Goal: Task Accomplishment & Management: Manage account settings

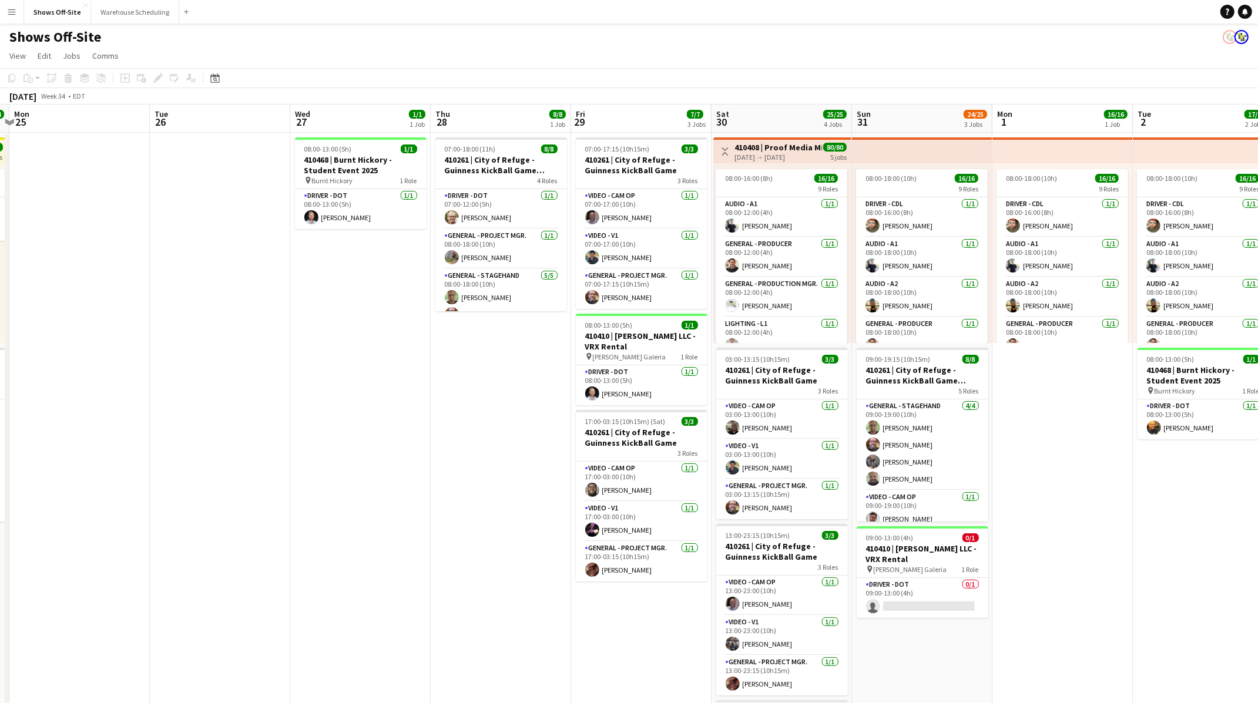
scroll to position [0, 418]
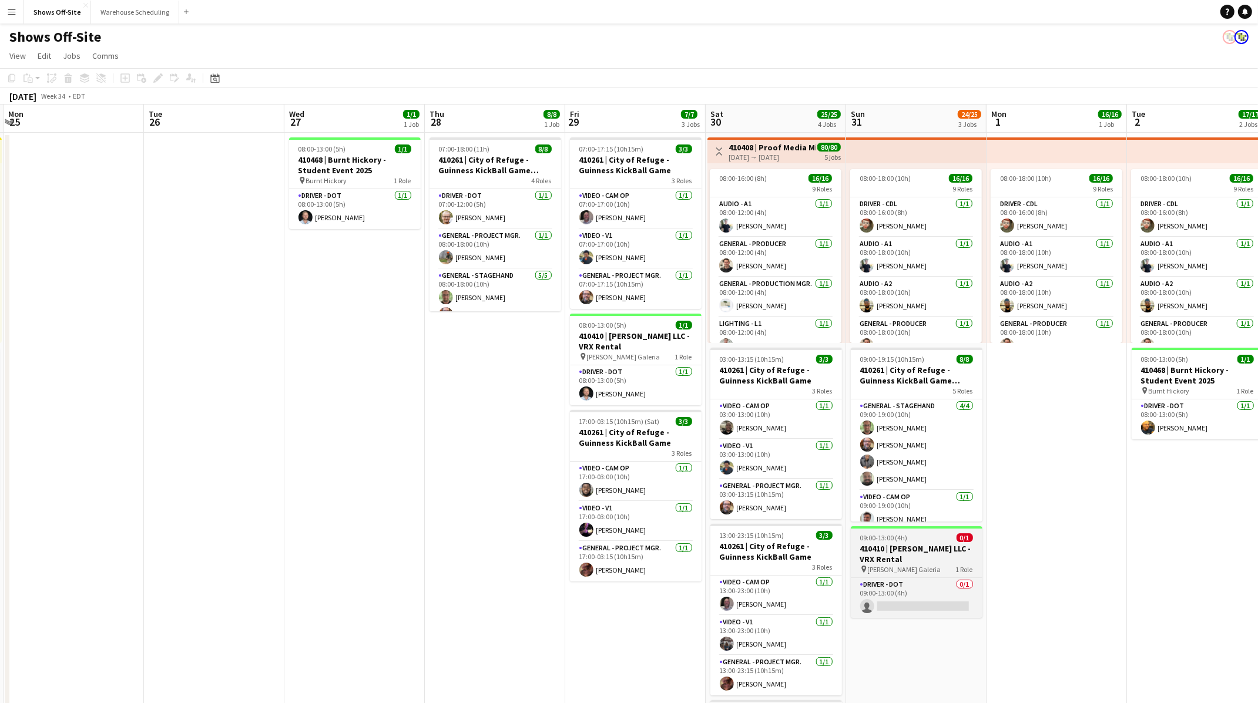
click at [937, 297] on h3 "410410 | [PERSON_NAME] LLC - VRX Rental" at bounding box center [917, 554] width 132 height 21
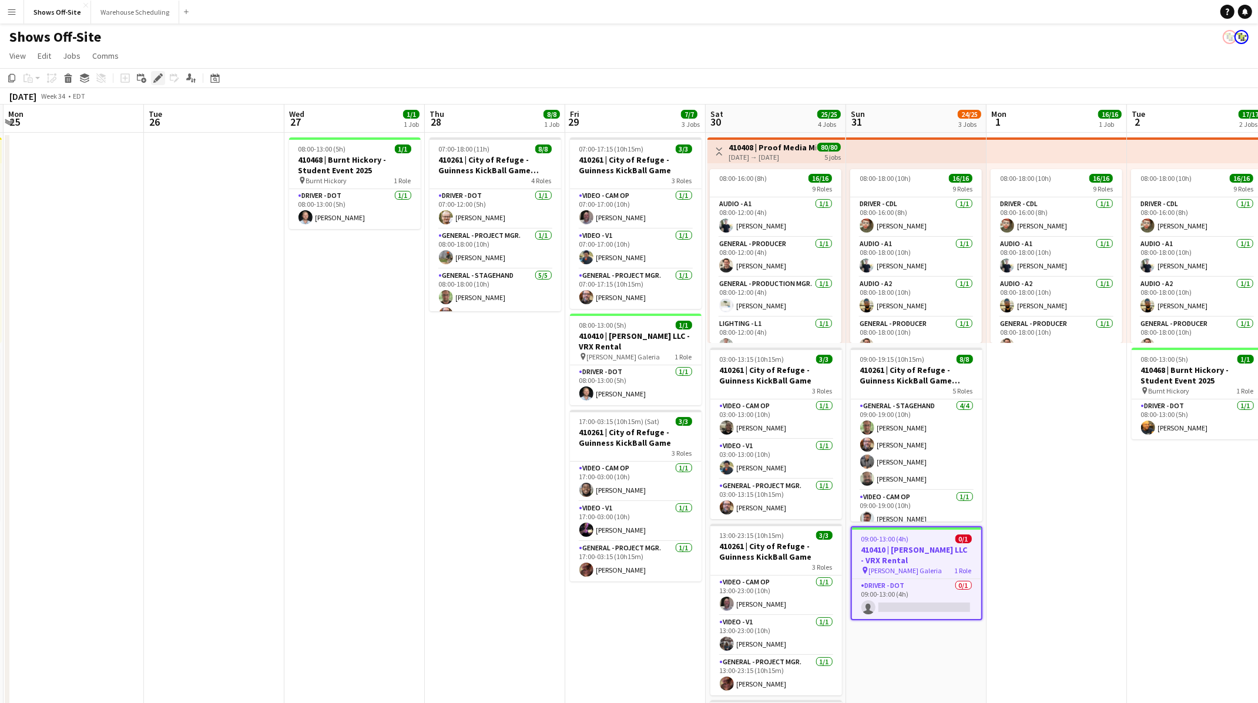
click at [161, 80] on icon "Edit" at bounding box center [157, 77] width 9 height 9
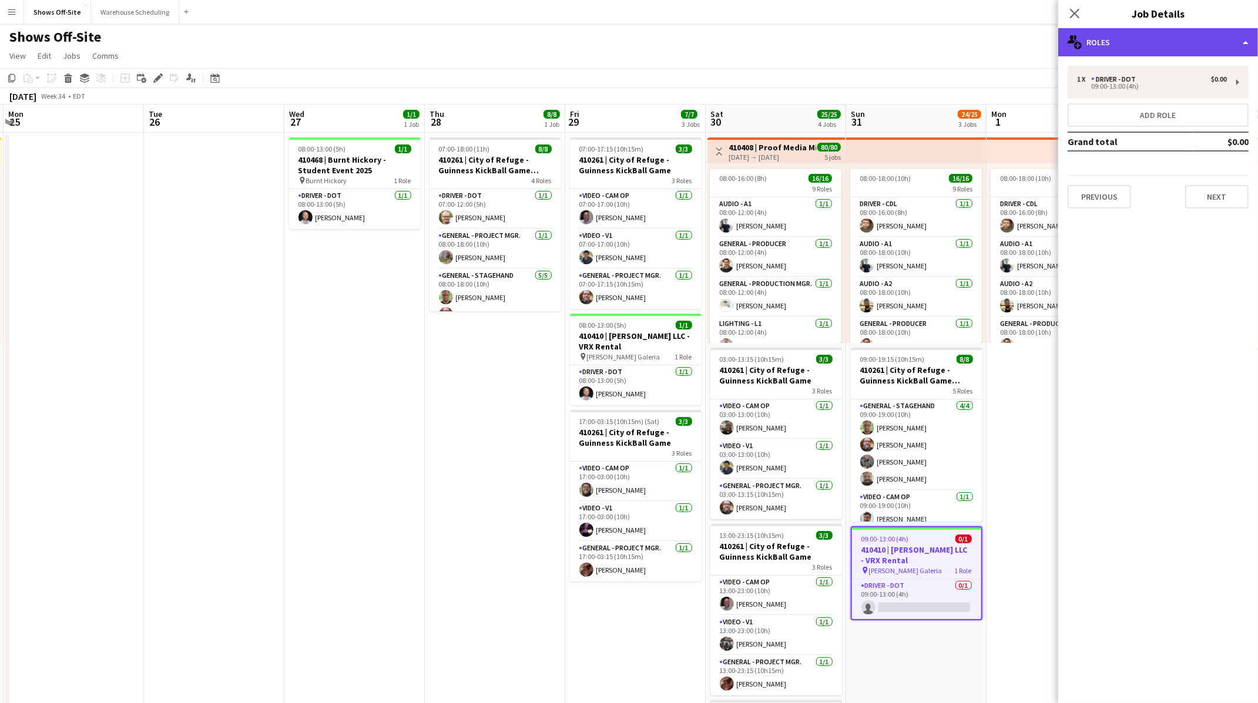
click at [1183, 48] on div "multiple-users-add Roles" at bounding box center [1158, 42] width 200 height 28
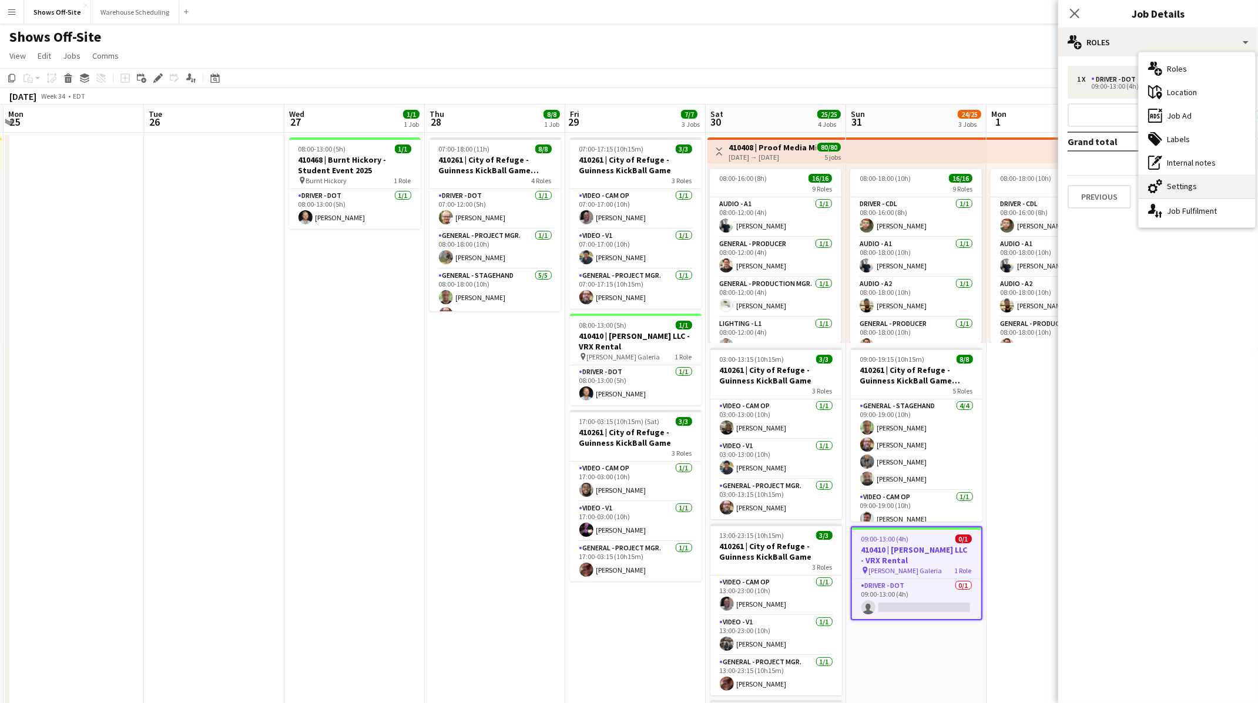
click at [1186, 184] on div "cog-double-3 Settings" at bounding box center [1197, 187] width 116 height 24
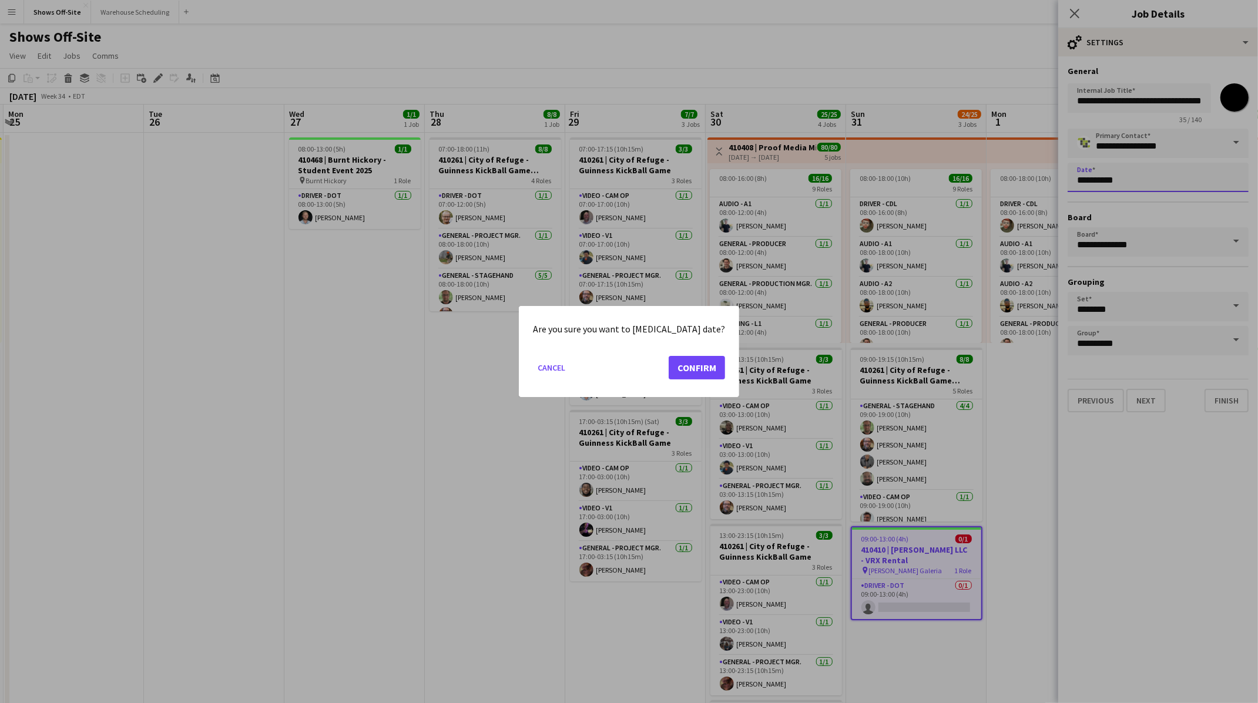
click at [1146, 177] on body "Menu Boards Boards Boards All jobs Status Workforce Workforce My Workforce Recr…" at bounding box center [629, 449] width 1258 height 898
click at [673, 297] on button "Confirm" at bounding box center [697, 368] width 56 height 24
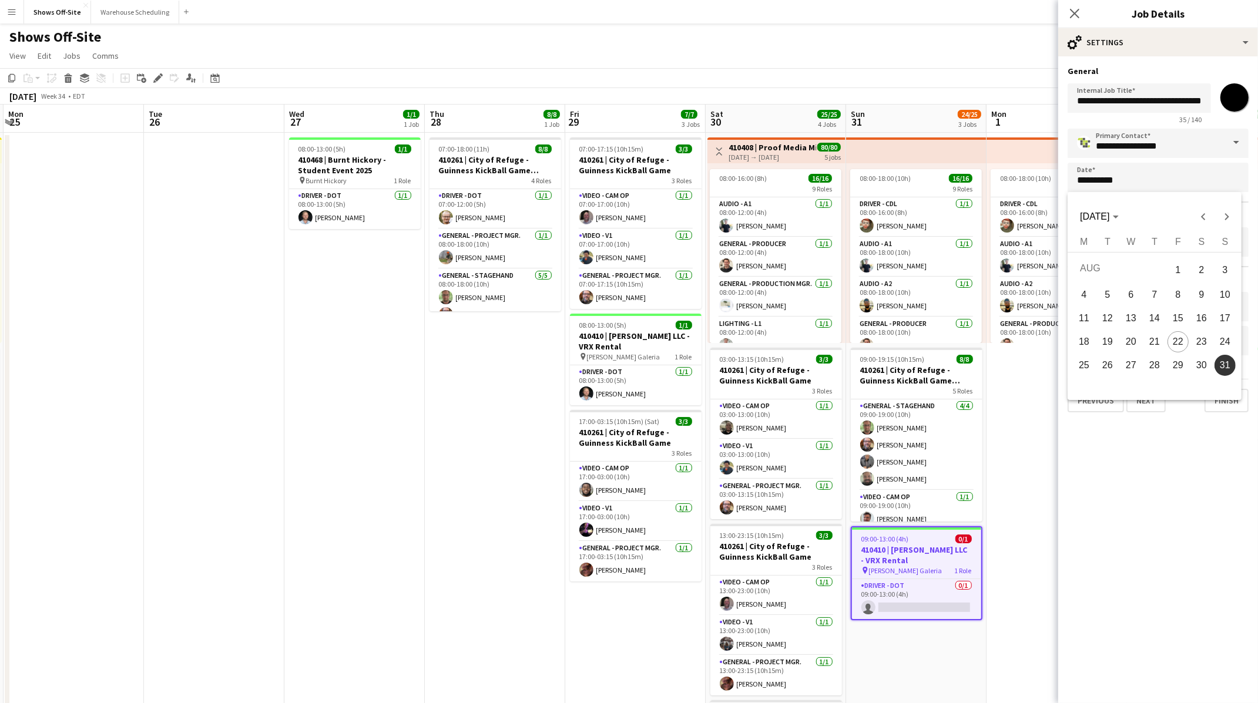
click at [1170, 297] on span "29" at bounding box center [1178, 365] width 21 height 21
type input "**********"
click at [1149, 297] on button "Next" at bounding box center [1145, 401] width 39 height 24
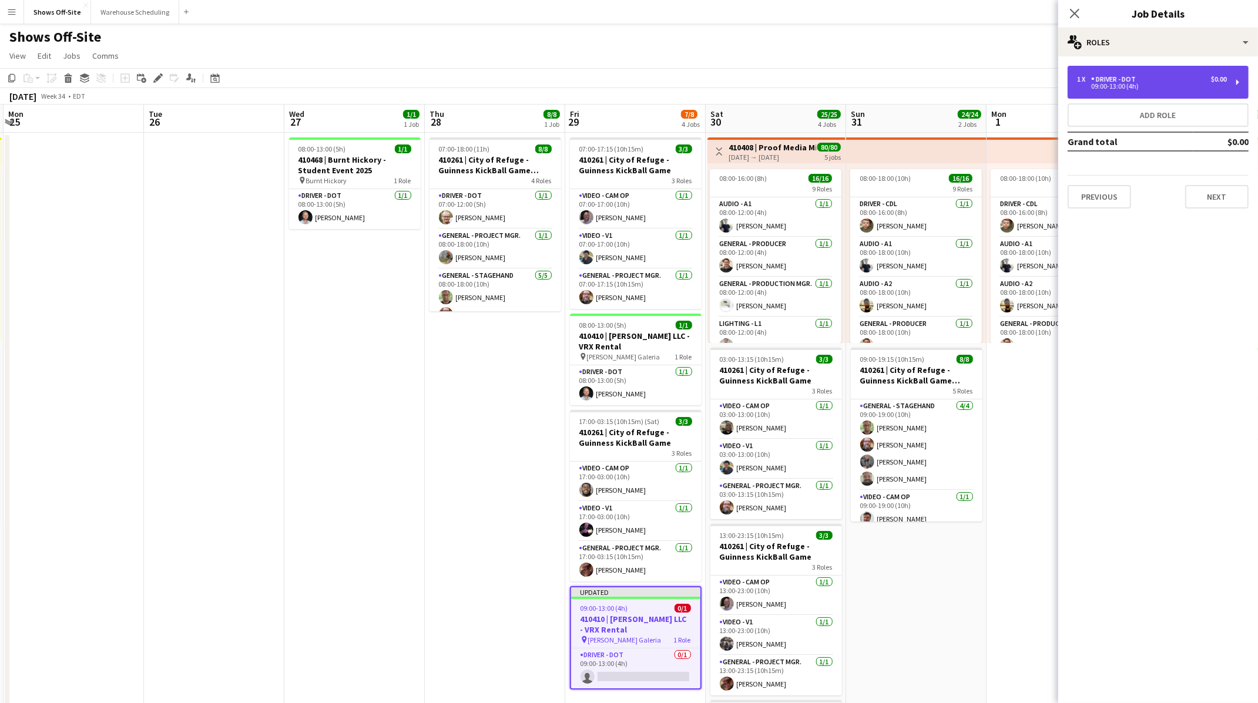
click at [1152, 86] on div "09:00-13:00 (4h)" at bounding box center [1152, 86] width 150 height 6
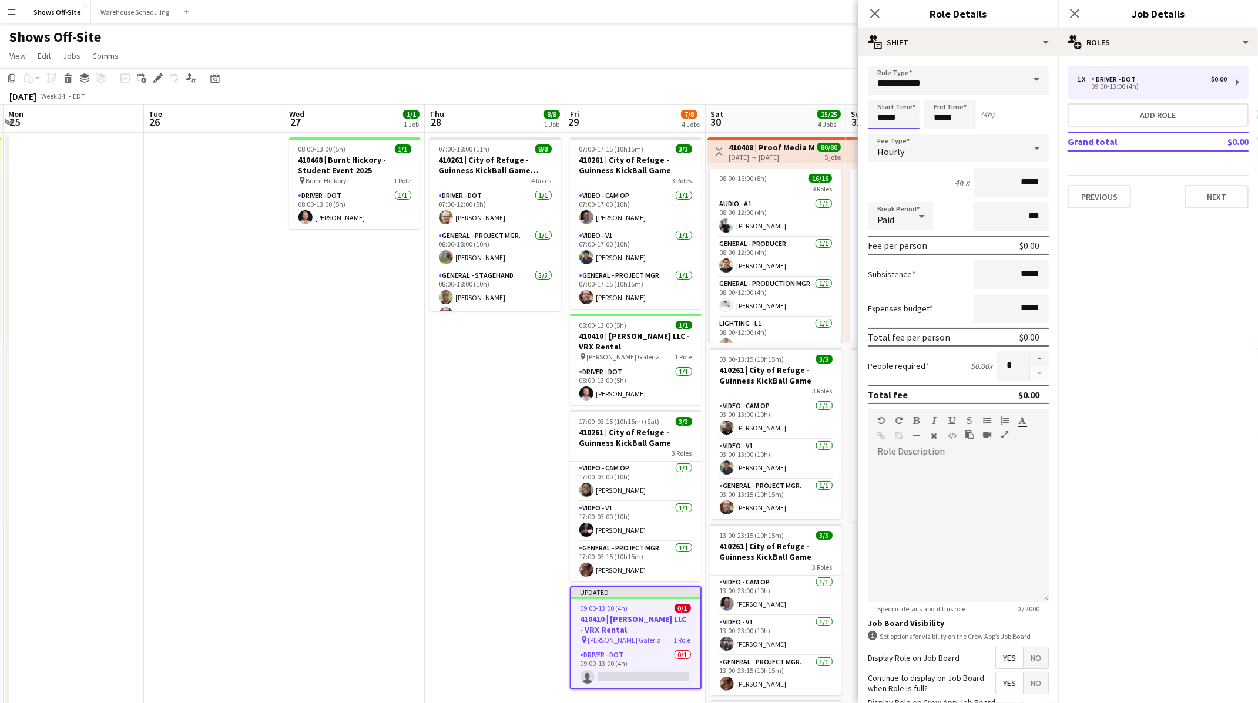
click at [906, 118] on input "*****" at bounding box center [894, 114] width 52 height 29
click at [883, 93] on div at bounding box center [882, 94] width 24 height 12
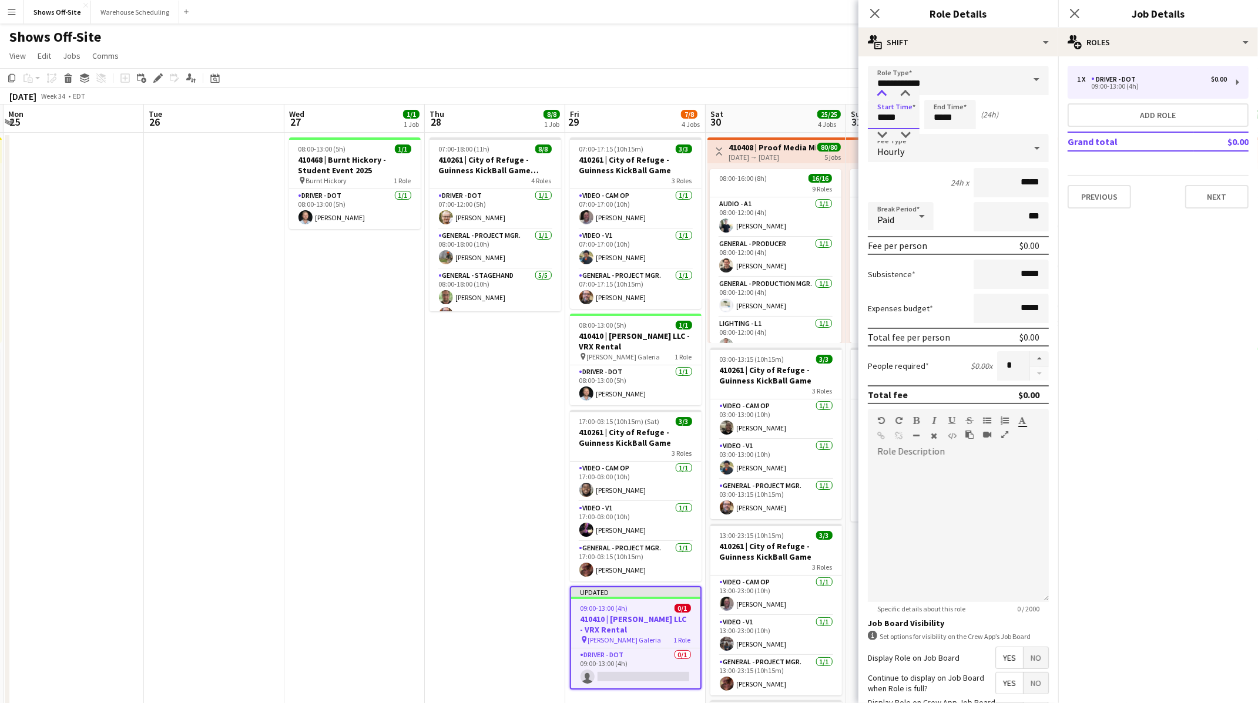
click at [883, 93] on div at bounding box center [882, 94] width 24 height 12
click at [883, 132] on div at bounding box center [882, 135] width 24 height 12
click at [885, 93] on div at bounding box center [882, 94] width 24 height 12
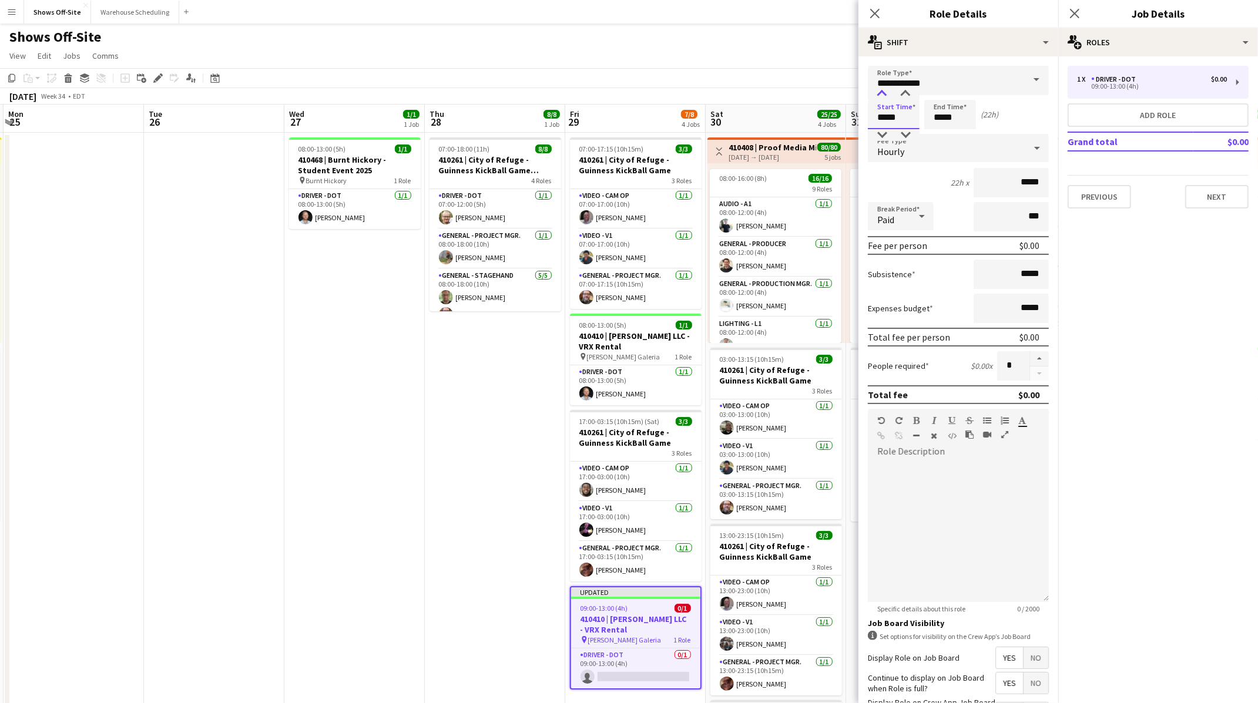
click at [885, 93] on div at bounding box center [882, 94] width 24 height 12
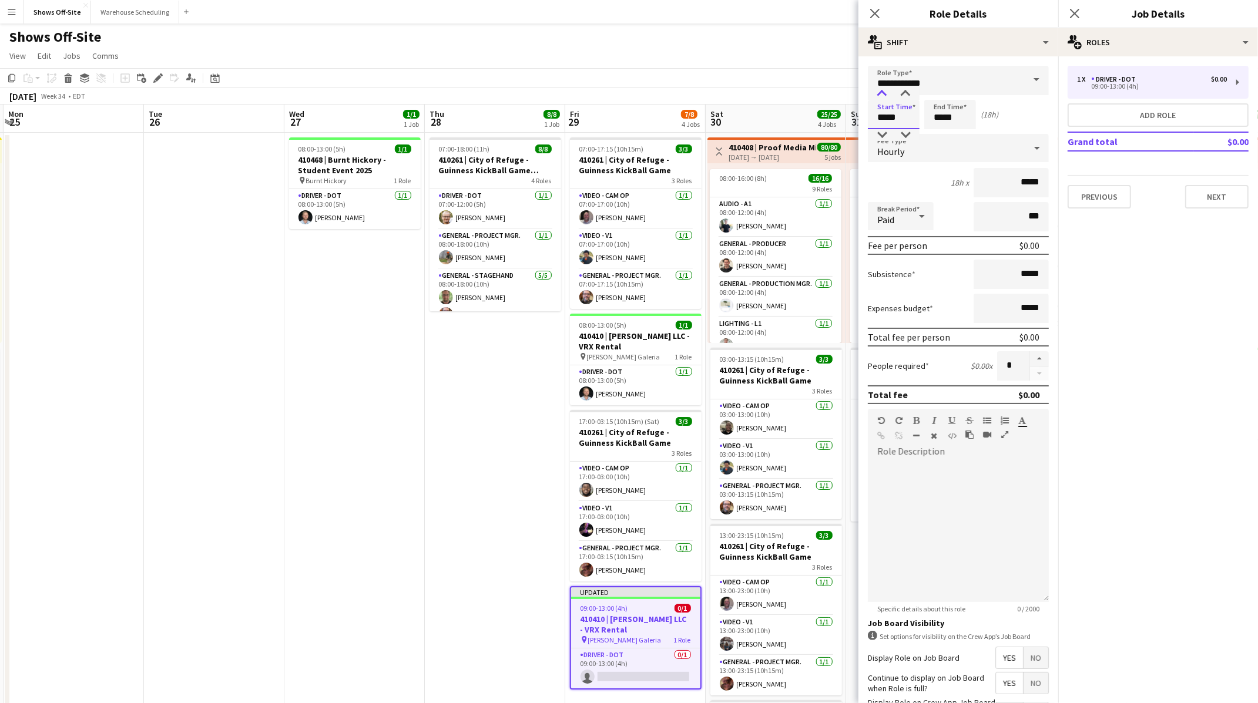
type input "*****"
click at [885, 93] on div at bounding box center [882, 94] width 24 height 12
click at [953, 116] on input "*****" at bounding box center [950, 114] width 52 height 29
click at [943, 96] on div at bounding box center [939, 94] width 24 height 12
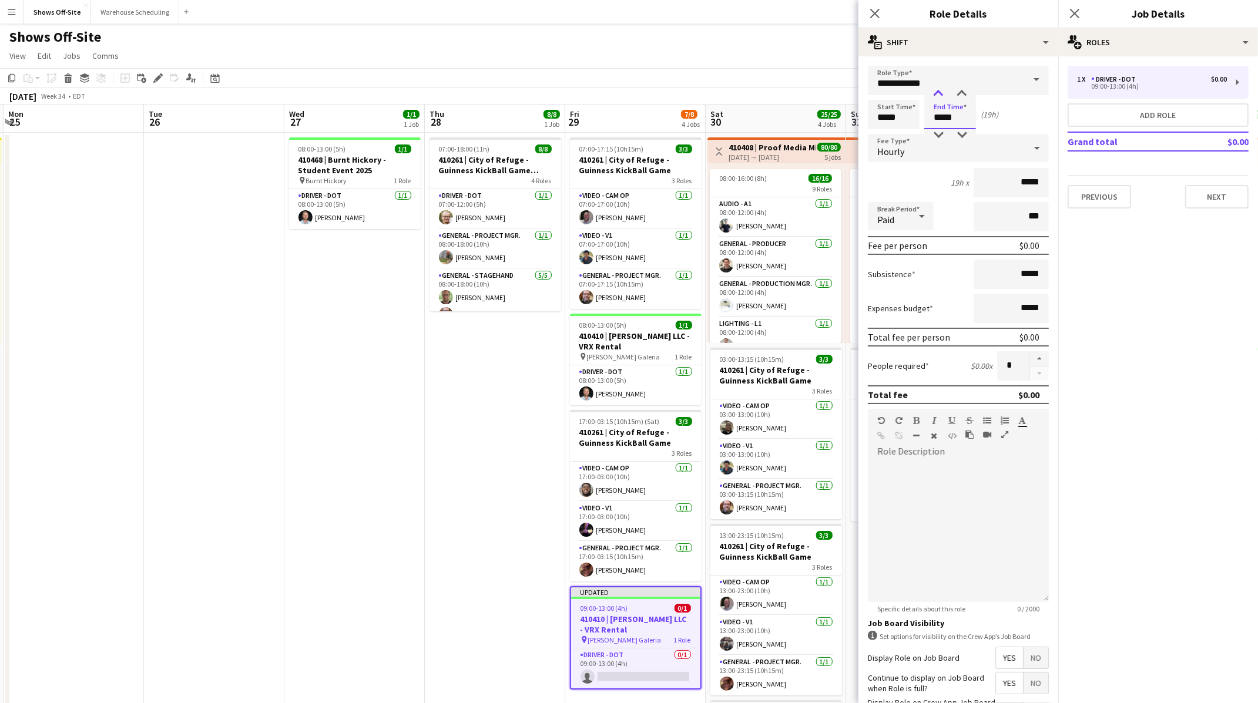
click at [943, 96] on div at bounding box center [939, 94] width 24 height 12
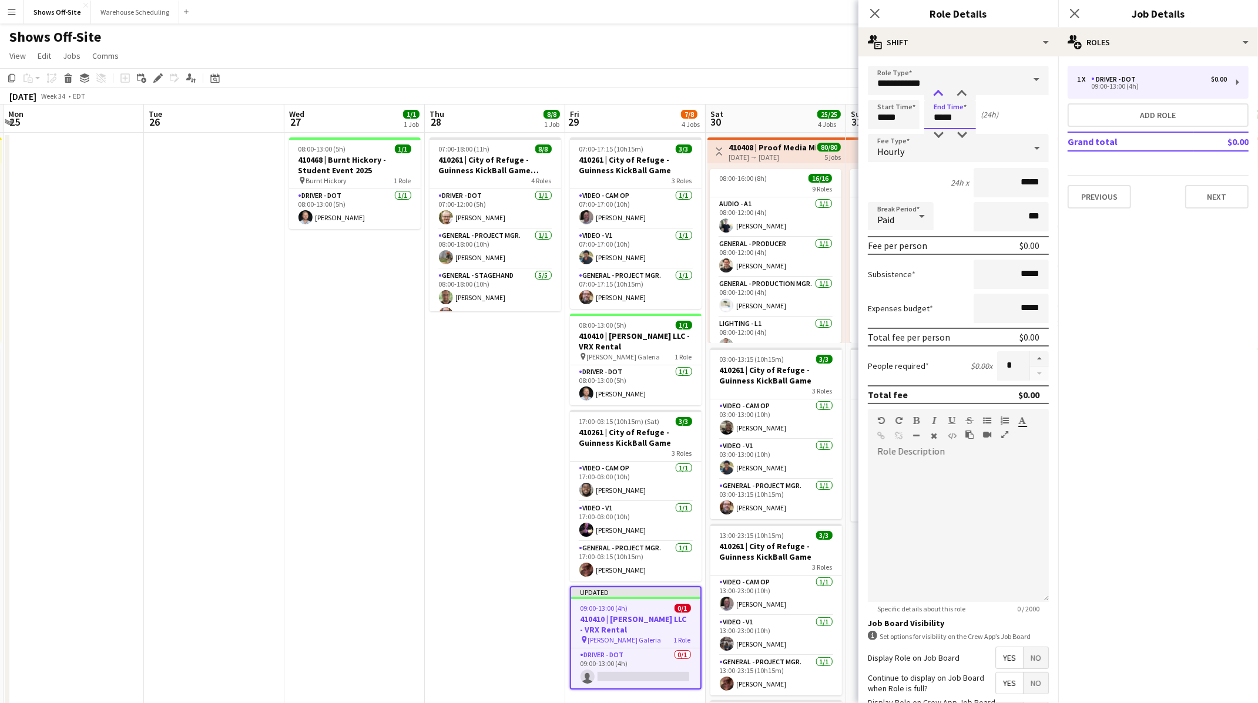
click at [943, 96] on div at bounding box center [939, 94] width 24 height 12
type input "*****"
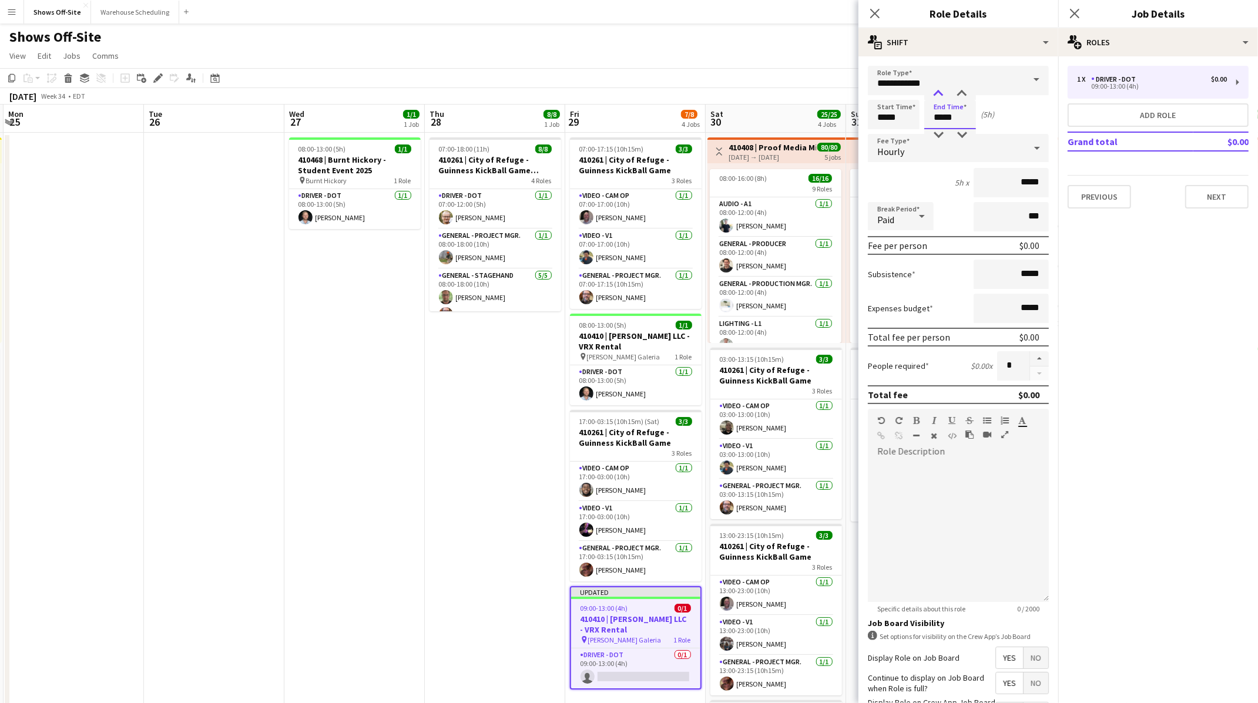
click at [943, 96] on div at bounding box center [939, 94] width 24 height 12
click at [910, 175] on div "5h x *****" at bounding box center [958, 182] width 181 height 29
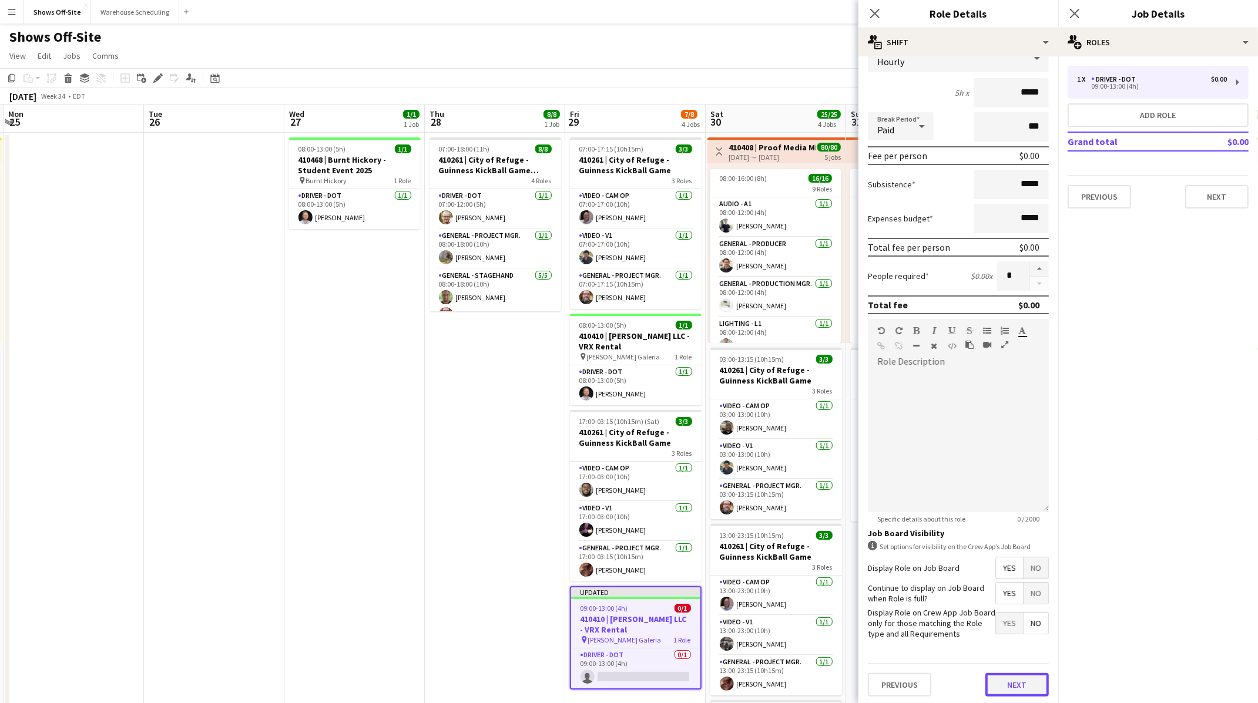
click at [995, 297] on button "Next" at bounding box center [1016, 685] width 63 height 24
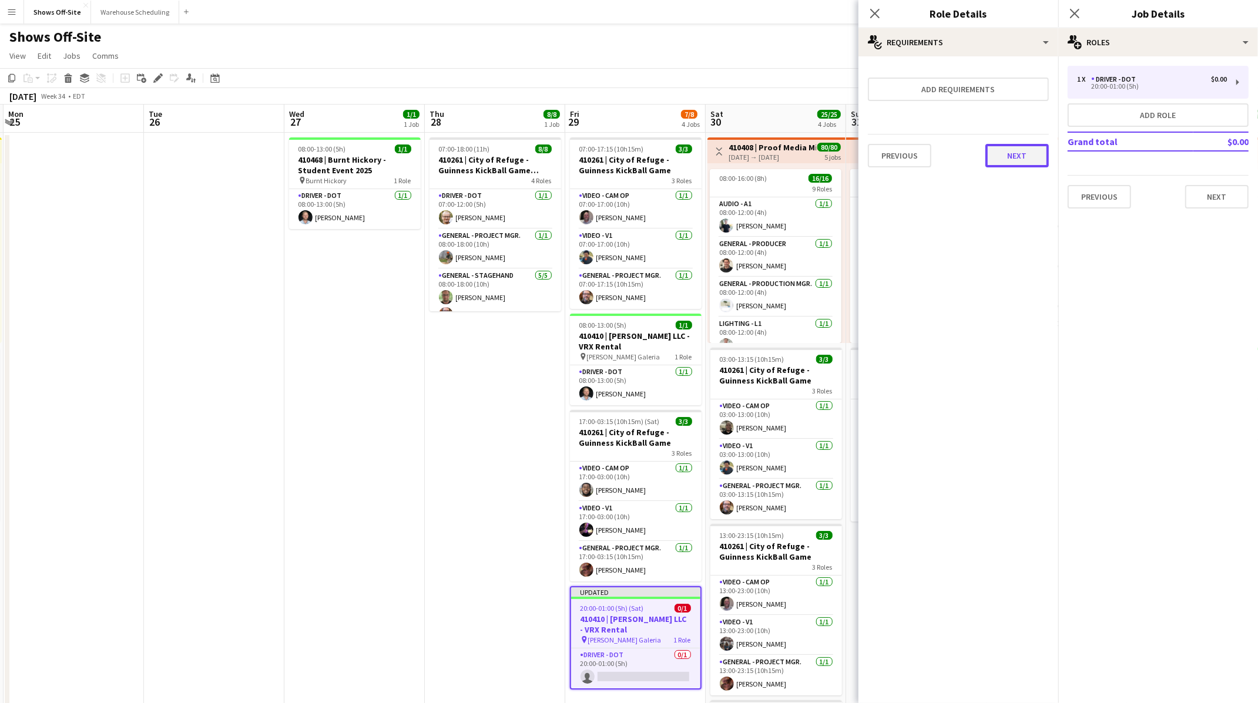
click at [1001, 165] on button "Next" at bounding box center [1016, 156] width 63 height 24
click at [1017, 164] on button "Finish" at bounding box center [1027, 158] width 44 height 24
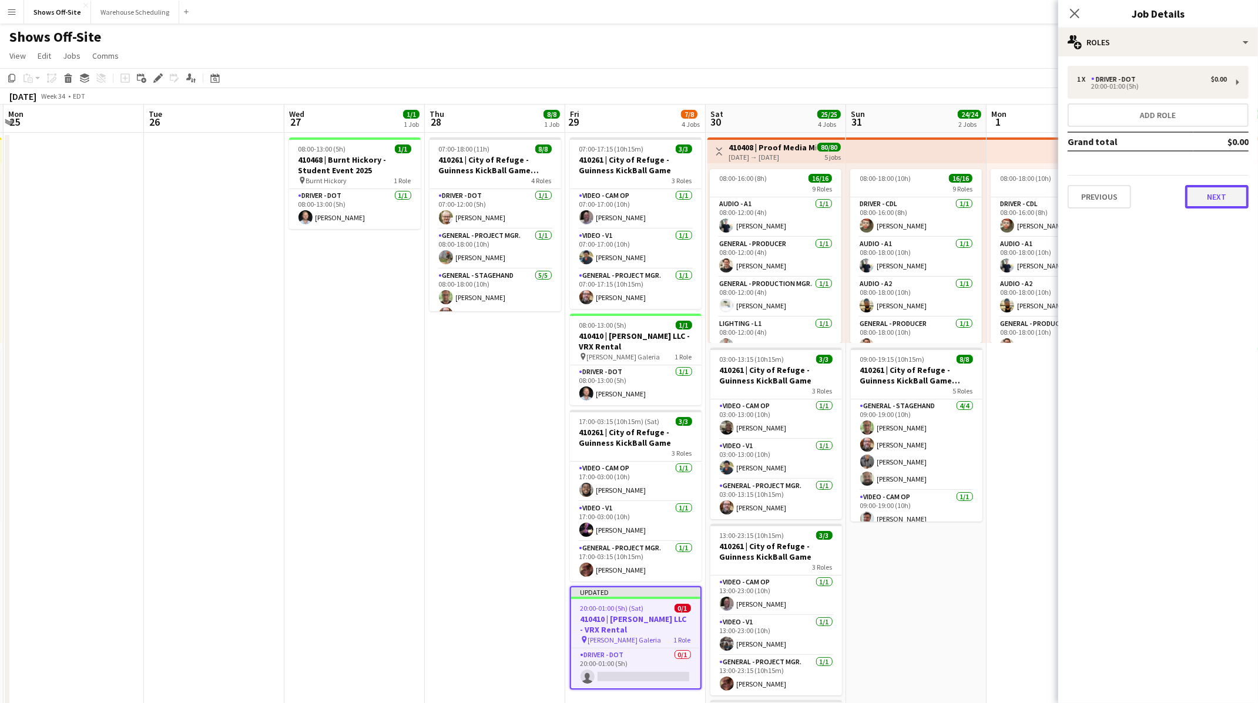
click at [1220, 206] on button "Next" at bounding box center [1216, 197] width 63 height 24
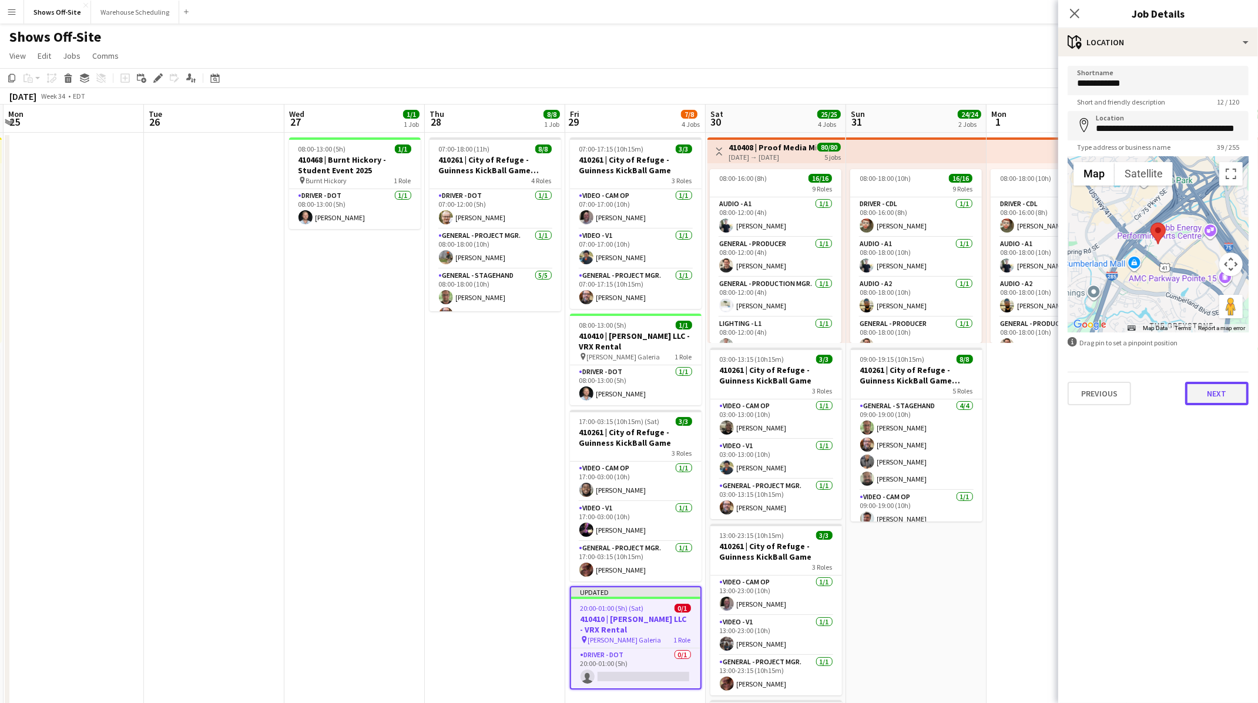
click at [1202, 297] on button "Next" at bounding box center [1216, 394] width 63 height 24
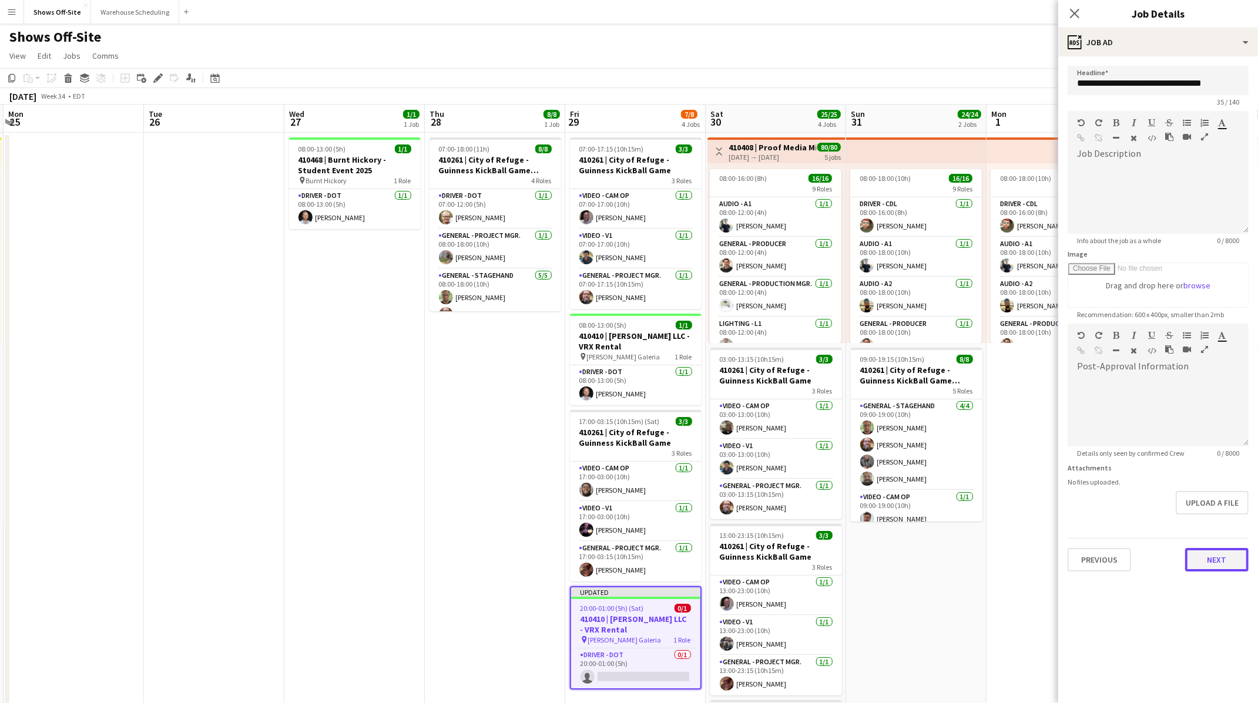
click at [1205, 297] on button "Next" at bounding box center [1216, 560] width 63 height 24
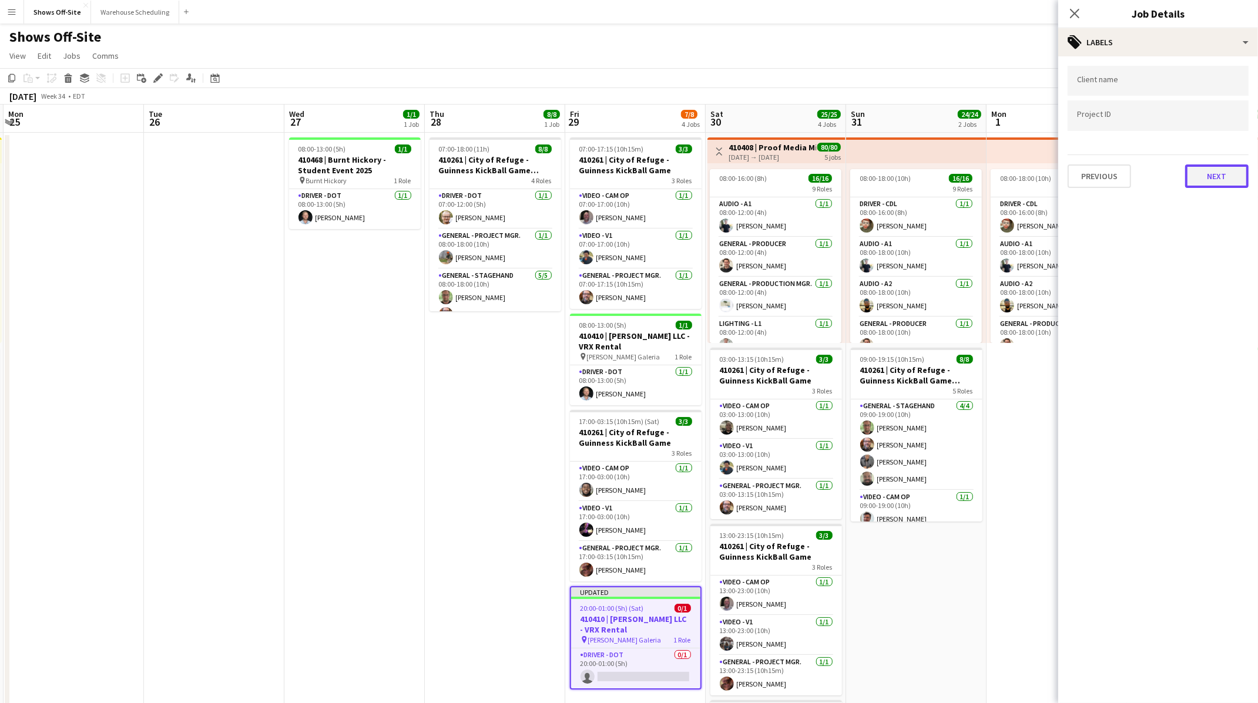
click at [1209, 176] on button "Next" at bounding box center [1216, 177] width 63 height 24
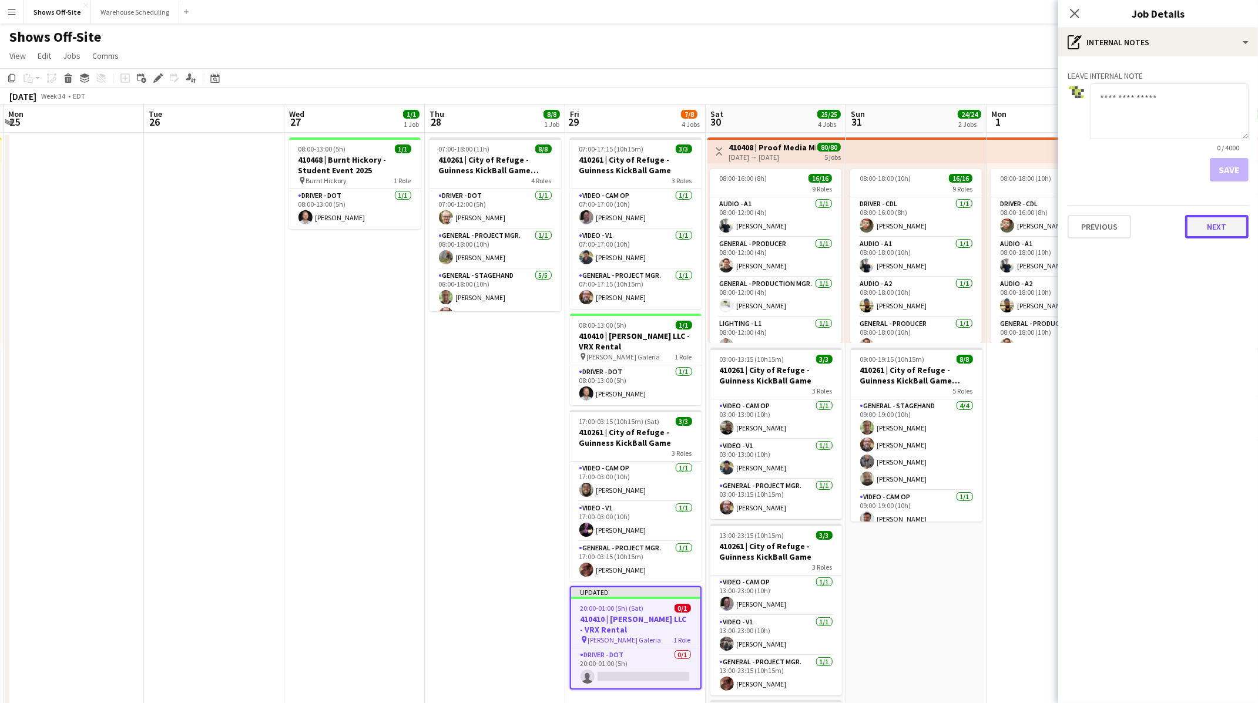
click at [1207, 223] on button "Next" at bounding box center [1216, 227] width 63 height 24
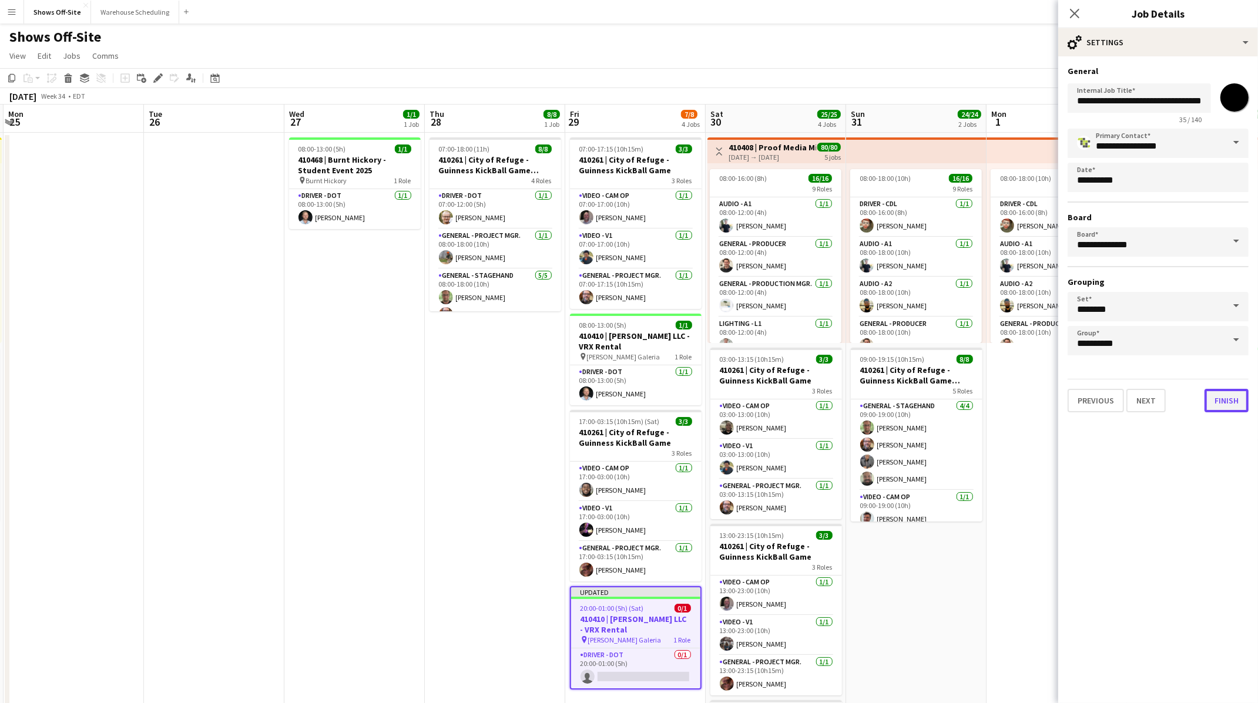
click at [1213, 297] on button "Finish" at bounding box center [1227, 401] width 44 height 24
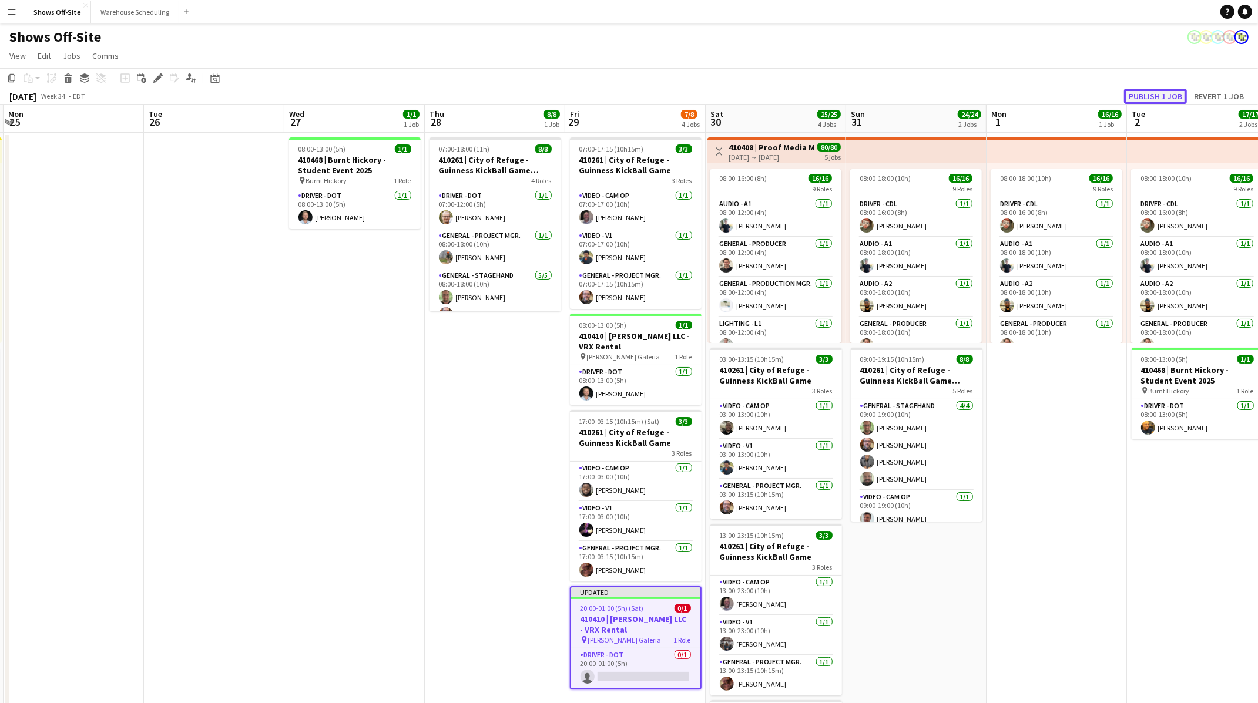
click at [1143, 97] on button "Publish 1 job" at bounding box center [1155, 96] width 63 height 15
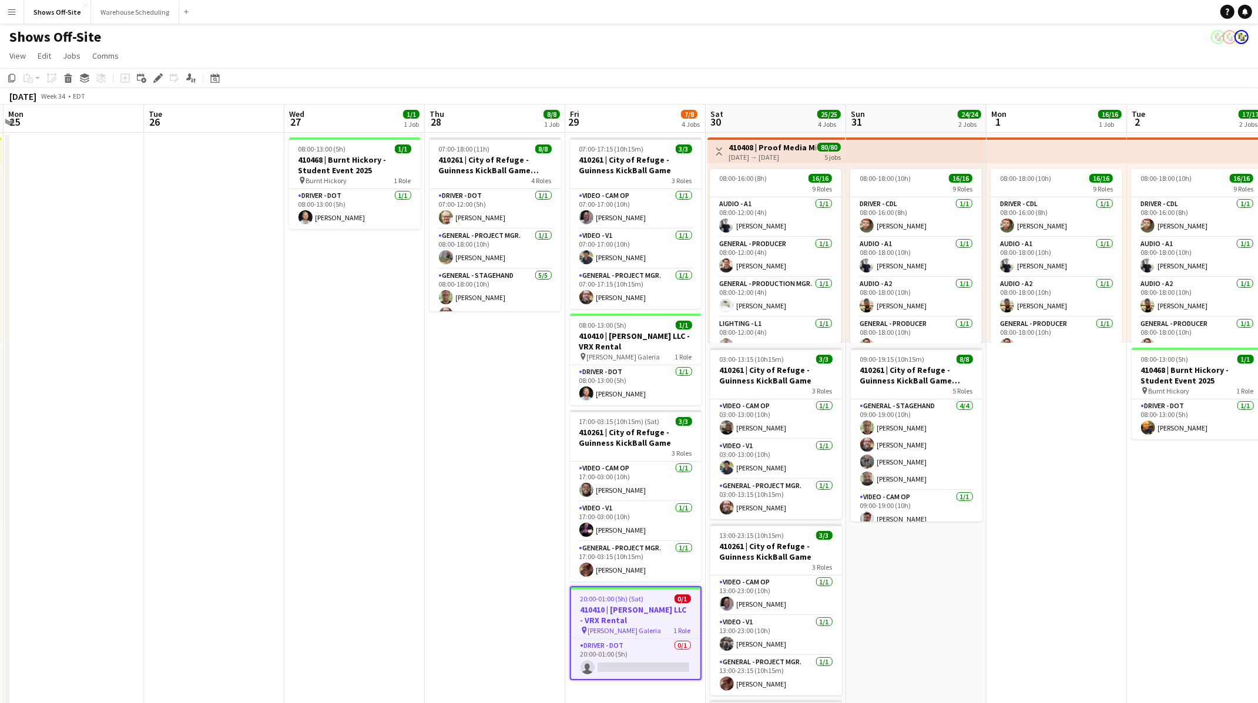
click at [462, 297] on app-date-cell "07:00-18:00 (11h) 8/8 410261 | City of Refuge - Guinness KickBall Game Load In …" at bounding box center [495, 516] width 140 height 766
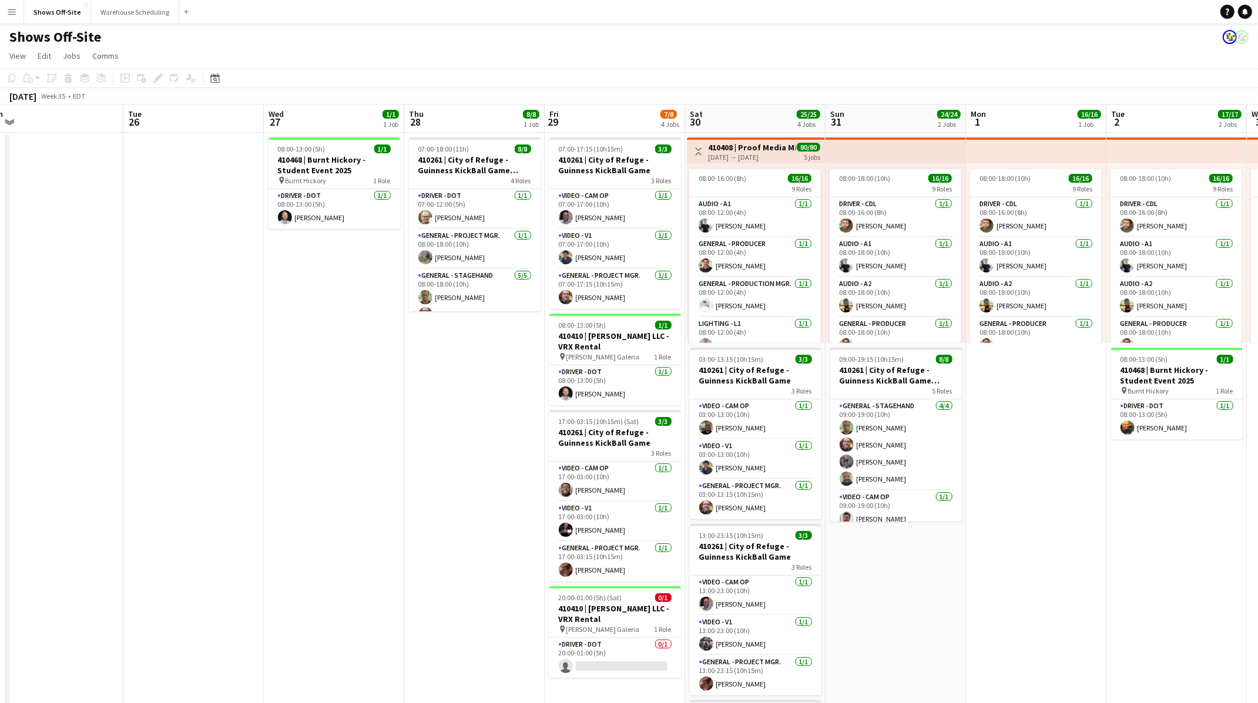
scroll to position [0, 332]
